Goal: Book appointment/travel/reservation

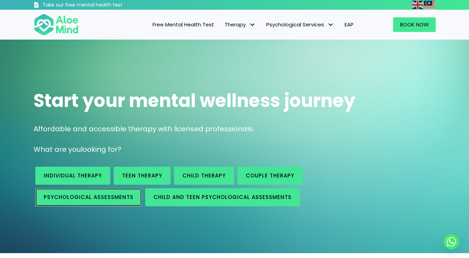
click at [93, 201] on link "Psychological assessments" at bounding box center [88, 197] width 106 height 18
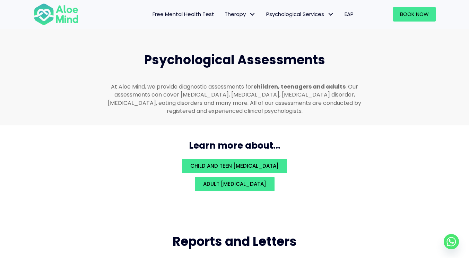
scroll to position [1473, 0]
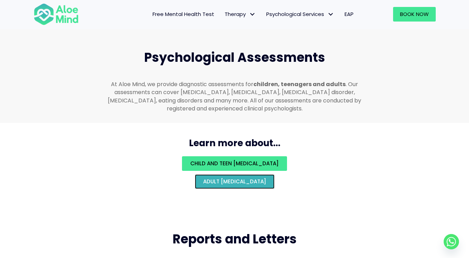
click at [214, 178] on span "Adult psychological assessment" at bounding box center [234, 181] width 63 height 7
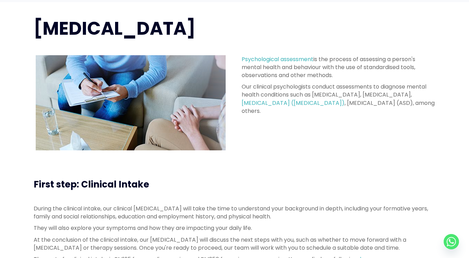
scroll to position [104, 0]
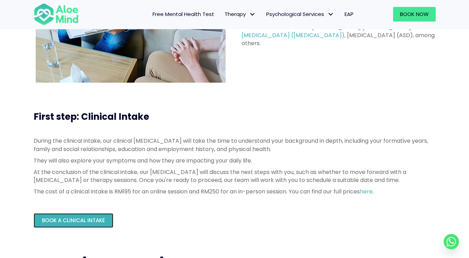
click at [70, 224] on link "Book a Clinical Intake" at bounding box center [74, 220] width 80 height 15
